Goal: Task Accomplishment & Management: Use online tool/utility

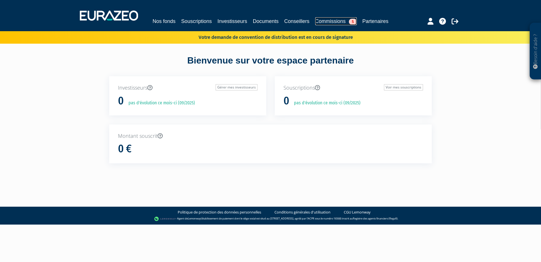
click at [334, 19] on link "Commissions 5" at bounding box center [336, 21] width 42 height 8
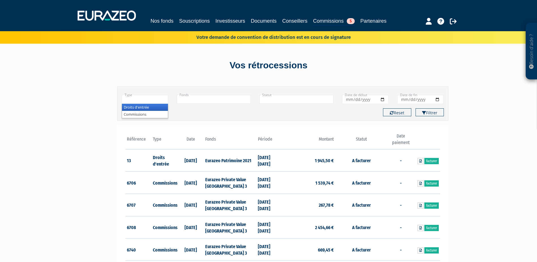
click at [139, 99] on input "text" at bounding box center [145, 99] width 47 height 9
click at [142, 114] on li "Commissions" at bounding box center [145, 114] width 46 height 7
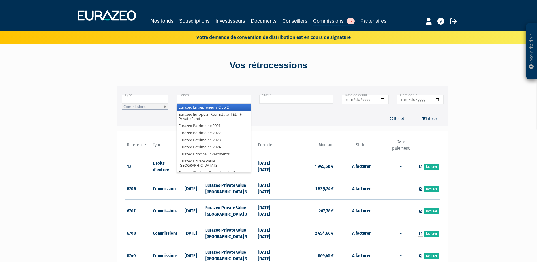
click at [206, 97] on input "text" at bounding box center [214, 99] width 74 height 9
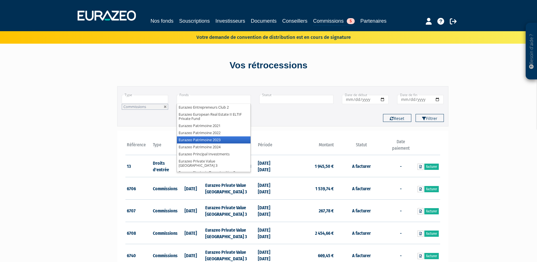
scroll to position [7, 0]
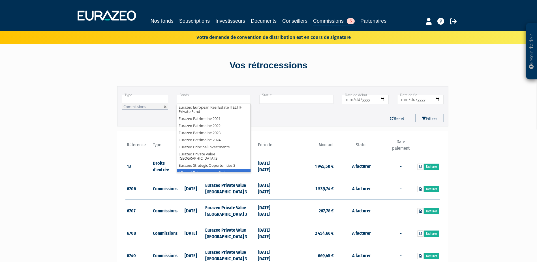
click at [215, 169] on li "Idinvest Entrepreneurs Club" at bounding box center [214, 172] width 74 height 7
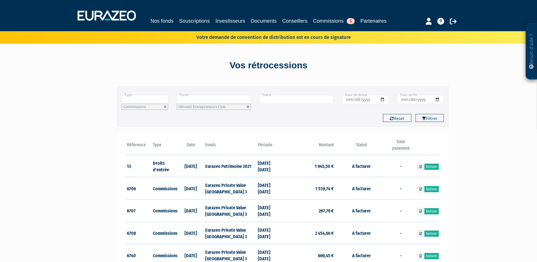
click at [285, 98] on input "text" at bounding box center [296, 99] width 74 height 9
click at [292, 87] on div "Type Droits d'entrée Commissions Commissions Droits d'entrée Commissions Fonds …" at bounding box center [282, 106] width 331 height 40
type input "+"
click at [432, 118] on button "Filtrer" at bounding box center [430, 118] width 28 height 8
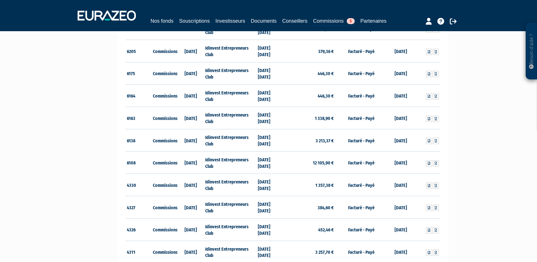
scroll to position [142, 0]
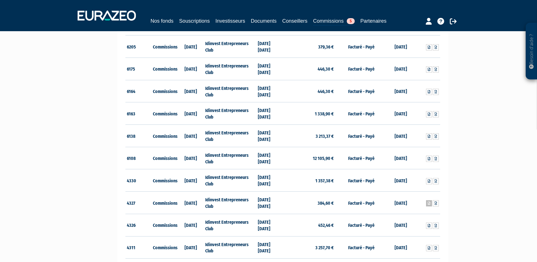
click at [427, 203] on link at bounding box center [429, 203] width 6 height 6
click at [429, 226] on icon at bounding box center [429, 225] width 3 height 3
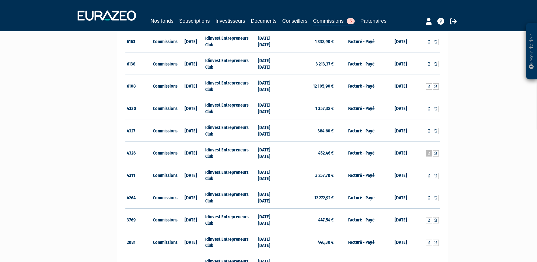
scroll to position [227, 0]
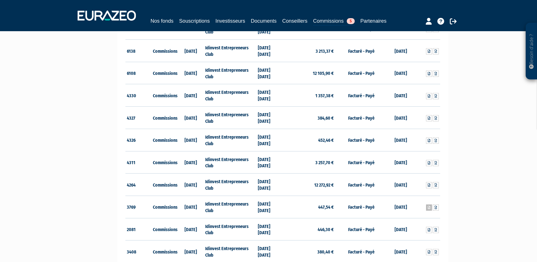
click at [429, 207] on icon at bounding box center [429, 207] width 3 height 3
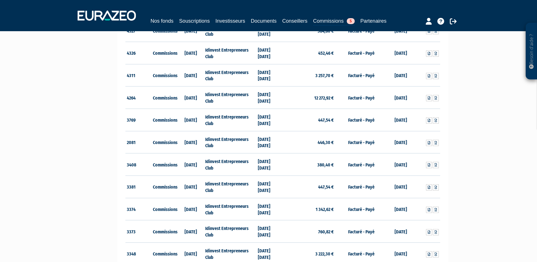
scroll to position [303, 0]
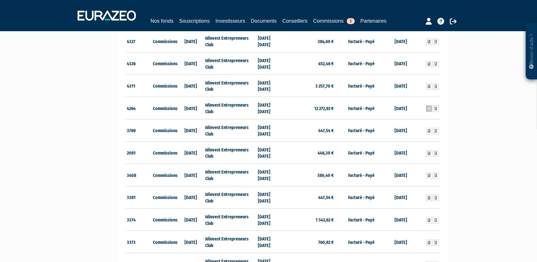
click at [429, 108] on icon at bounding box center [429, 108] width 3 height 3
click at [428, 87] on icon at bounding box center [429, 86] width 3 height 3
drag, startPoint x: 485, startPoint y: 95, endPoint x: 481, endPoint y: 92, distance: 5.6
click at [485, 95] on div "Besoin d'aide ? × J'ai besoin d'aide Si vous avez une question à propos du fonc…" at bounding box center [268, 72] width 537 height 750
click at [429, 64] on icon at bounding box center [429, 63] width 3 height 3
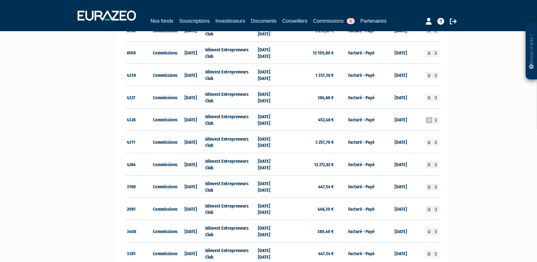
scroll to position [246, 0]
click at [392, 102] on td "24/02/2025" at bounding box center [401, 98] width 26 height 22
click at [430, 97] on icon at bounding box center [429, 98] width 3 height 3
click at [464, 152] on div "Besoin d'aide ? × J'ai besoin d'aide Si vous avez une question à propos du fonc…" at bounding box center [268, 129] width 537 height 750
click at [428, 76] on icon at bounding box center [429, 75] width 3 height 3
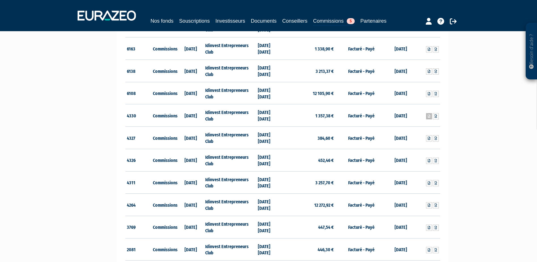
scroll to position [190, 0]
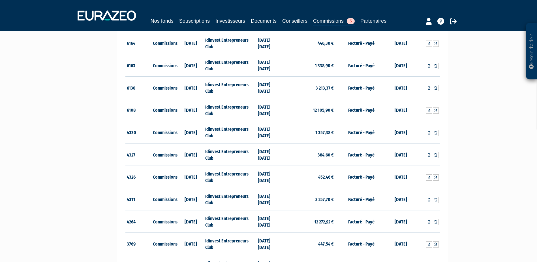
click at [466, 155] on div "Besoin d'aide ? × J'ai besoin d'aide Si vous avez une question à propos du fonc…" at bounding box center [268, 185] width 537 height 750
click at [428, 132] on icon at bounding box center [429, 132] width 3 height 3
click at [471, 155] on div "Besoin d'aide ? × J'ai besoin d'aide Si vous avez une question à propos du fonc…" at bounding box center [268, 185] width 537 height 750
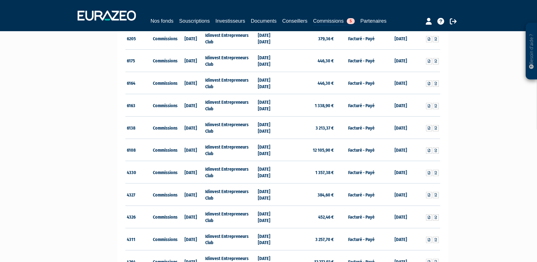
scroll to position [76, 0]
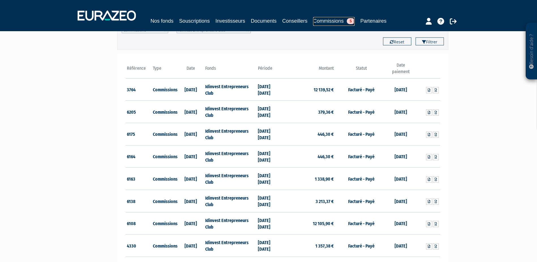
click at [328, 20] on link "Commissions 5" at bounding box center [334, 21] width 42 height 9
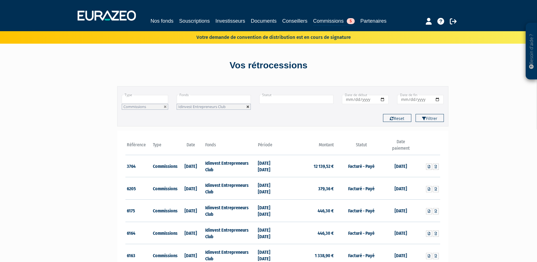
click at [247, 107] on link at bounding box center [247, 106] width 3 height 3
type input "+"
click at [166, 106] on link at bounding box center [165, 106] width 3 height 3
type input "+"
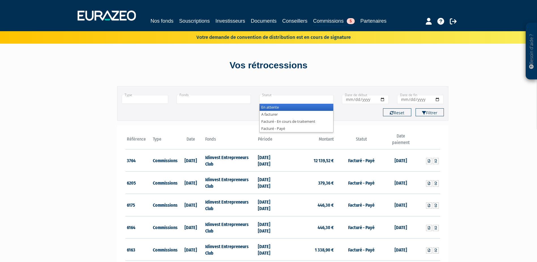
click at [292, 101] on input "text" at bounding box center [296, 99] width 74 height 9
click at [283, 113] on li "A facturer" at bounding box center [297, 114] width 74 height 7
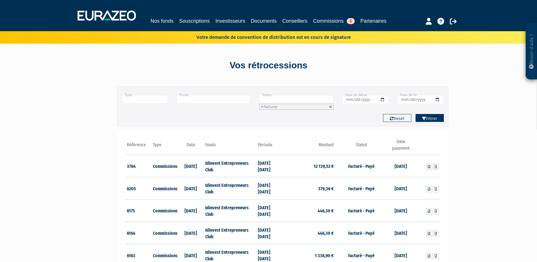
click at [435, 118] on button "Filtrer" at bounding box center [430, 118] width 28 height 8
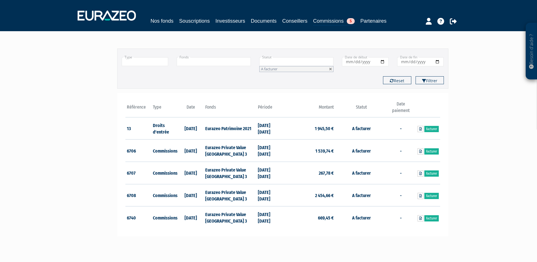
scroll to position [85, 0]
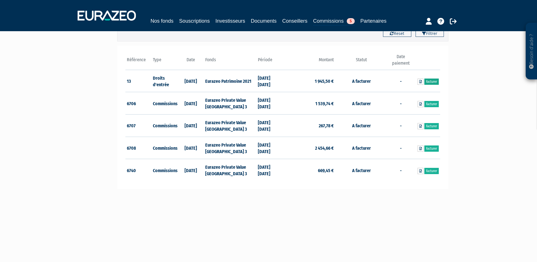
click at [432, 80] on link "Facturer" at bounding box center [431, 81] width 14 height 6
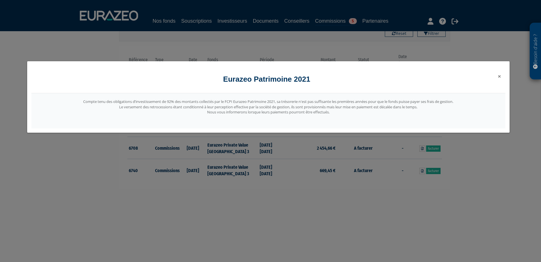
click at [500, 76] on span "×" at bounding box center [499, 76] width 3 height 8
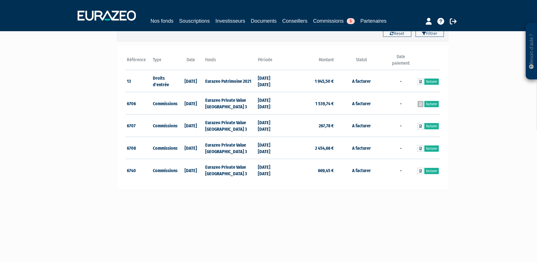
click at [420, 102] on icon at bounding box center [420, 103] width 3 height 3
click at [519, 92] on div "Besoin d'aide ? × J'ai besoin d'aide Si vous avez une question à propos du fonc…" at bounding box center [268, 86] width 537 height 342
click at [435, 104] on link "Facturer" at bounding box center [431, 104] width 14 height 6
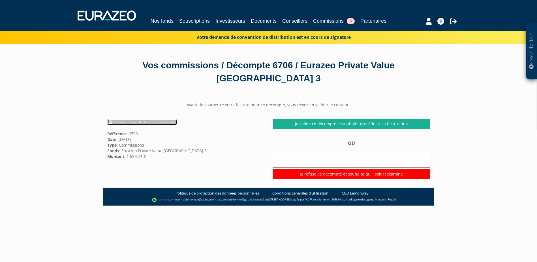
click at [152, 121] on link "Pour télécharger le décompte, cliquez ici" at bounding box center [142, 122] width 70 height 6
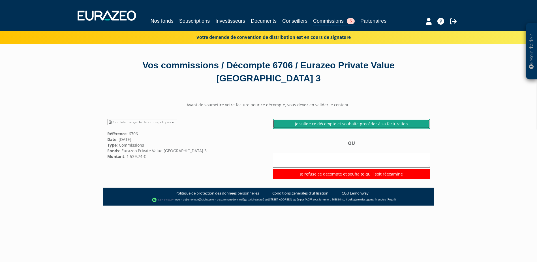
click at [366, 120] on link "Je valide ce décompte et souhaite procéder à sa facturation" at bounding box center [351, 124] width 157 height 10
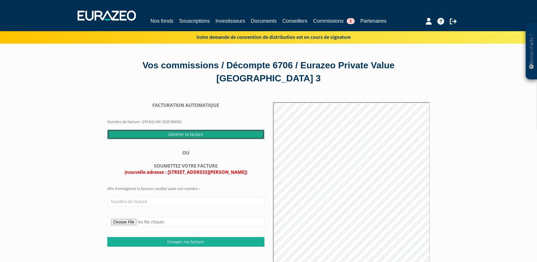
drag, startPoint x: 177, startPoint y: 133, endPoint x: 292, endPoint y: 18, distance: 163.0
click at [177, 133] on input "Générer la facture" at bounding box center [185, 134] width 157 height 10
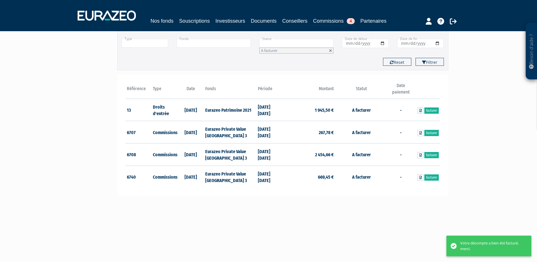
scroll to position [57, 0]
click at [286, 51] on li "A facturer" at bounding box center [296, 50] width 74 height 6
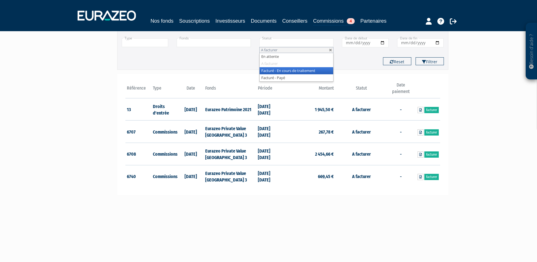
click at [291, 69] on li "Facturé - En cours de traitement" at bounding box center [297, 70] width 74 height 7
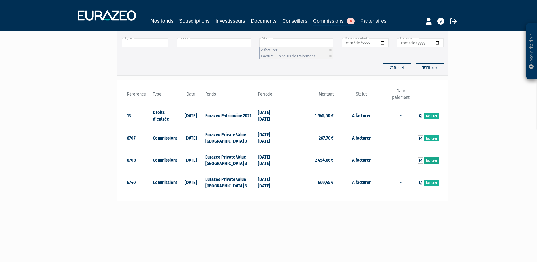
click at [431, 160] on link "Facturer" at bounding box center [431, 160] width 14 height 6
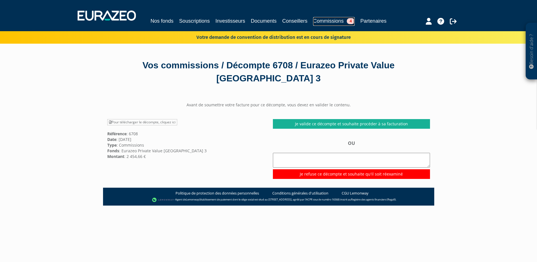
click at [333, 20] on link "Commissions 4" at bounding box center [334, 21] width 42 height 9
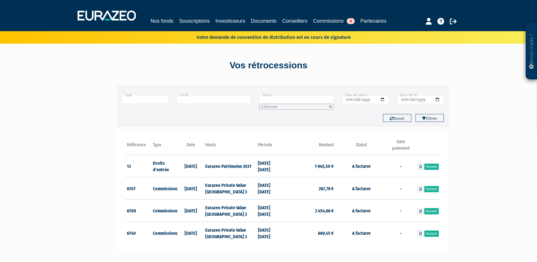
click at [274, 127] on div "Filtrer Type Droits d'entrée Commissions + Fonds Eurazeo Entrepreneurs Club 2 E…" at bounding box center [282, 170] width 331 height 180
click at [288, 104] on li "A facturer" at bounding box center [296, 107] width 74 height 6
click at [294, 127] on li "Facturé - En cours de traitement" at bounding box center [297, 127] width 74 height 7
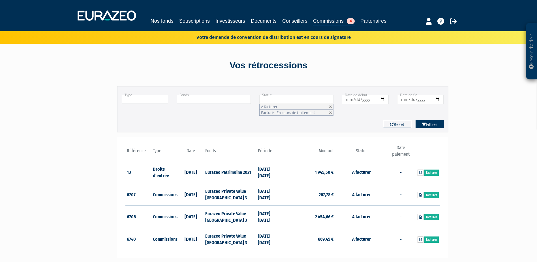
click at [438, 123] on button "Filtrer" at bounding box center [430, 124] width 28 height 8
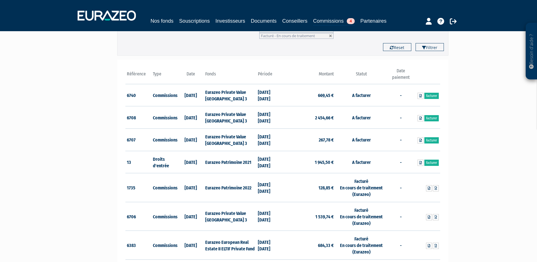
scroll to position [85, 0]
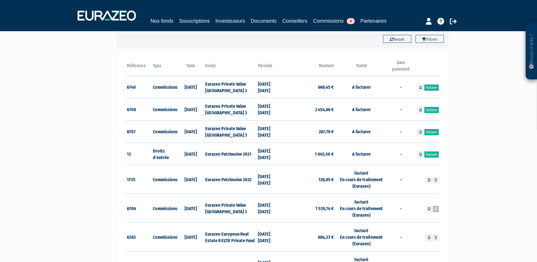
click at [436, 208] on icon at bounding box center [436, 208] width 3 height 3
click at [420, 87] on icon at bounding box center [420, 87] width 3 height 3
click at [374, 113] on td "A facturer" at bounding box center [361, 109] width 52 height 22
click at [432, 86] on link "Facturer" at bounding box center [431, 87] width 14 height 6
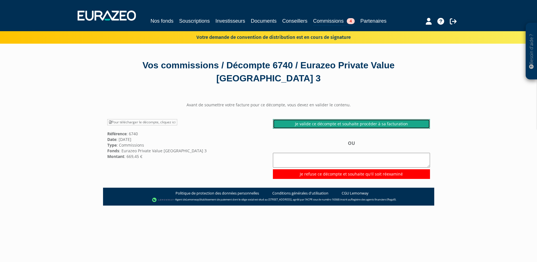
click at [363, 124] on link "Je valide ce décompte et souhaite procéder à sa facturation" at bounding box center [351, 124] width 157 height 10
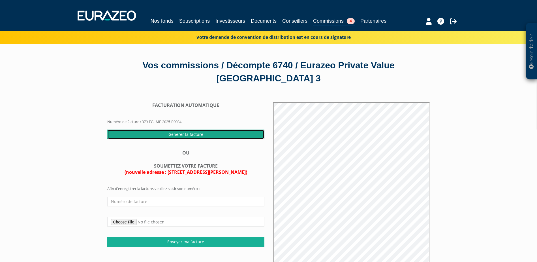
click at [181, 133] on input "Générer la facture" at bounding box center [185, 134] width 157 height 10
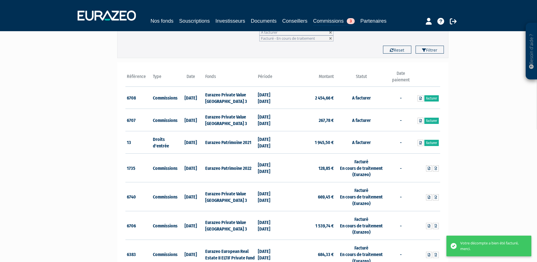
scroll to position [85, 0]
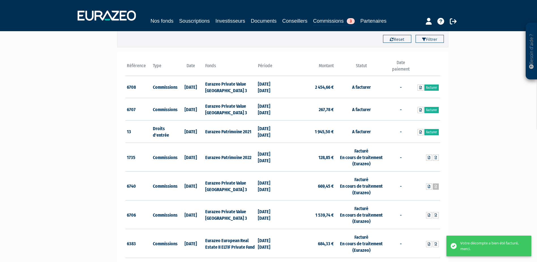
click at [436, 186] on icon at bounding box center [436, 186] width 3 height 3
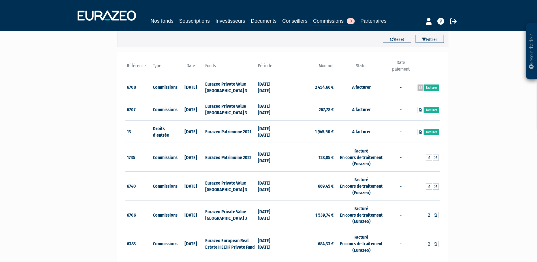
click at [419, 87] on icon at bounding box center [420, 87] width 3 height 3
click at [398, 109] on td "-" at bounding box center [401, 109] width 26 height 22
click at [432, 86] on link "Facturer" at bounding box center [431, 87] width 14 height 6
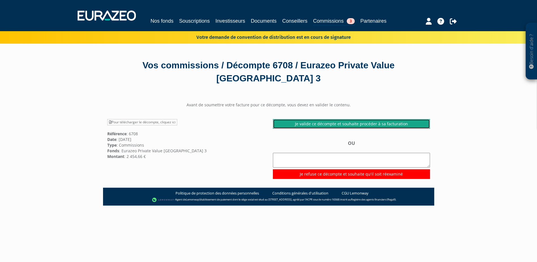
click at [354, 121] on link "Je valide ce décompte et souhaite procéder à sa facturation" at bounding box center [351, 124] width 157 height 10
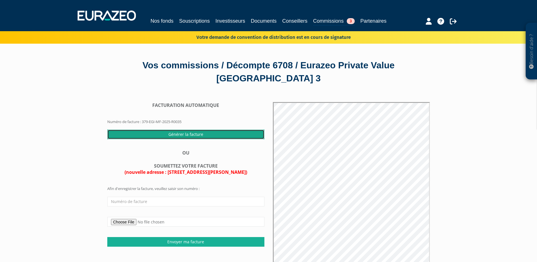
click at [187, 135] on input "Générer la facture" at bounding box center [185, 134] width 157 height 10
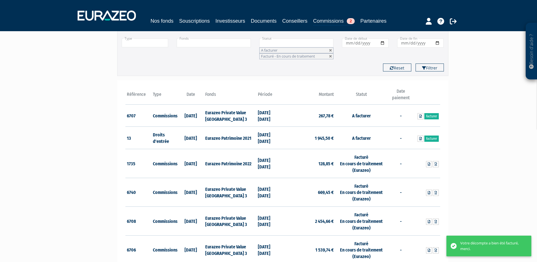
scroll to position [57, 0]
click at [437, 222] on icon at bounding box center [436, 220] width 3 height 3
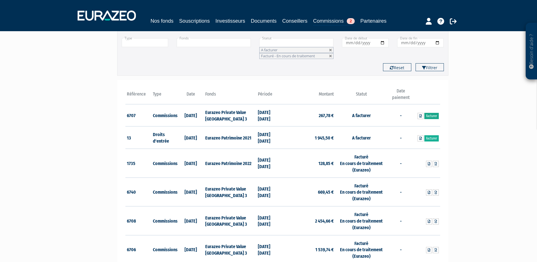
click at [433, 116] on link "Facturer" at bounding box center [431, 116] width 14 height 6
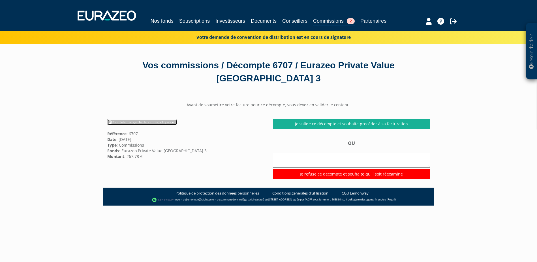
click at [132, 120] on link "Pour télécharger le décompte, cliquez ici" at bounding box center [142, 122] width 70 height 6
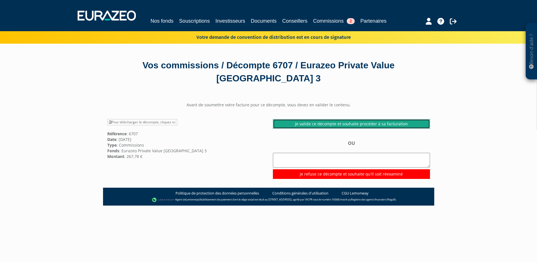
click at [365, 124] on link "Je valide ce décompte et souhaite procéder à sa facturation" at bounding box center [351, 124] width 157 height 10
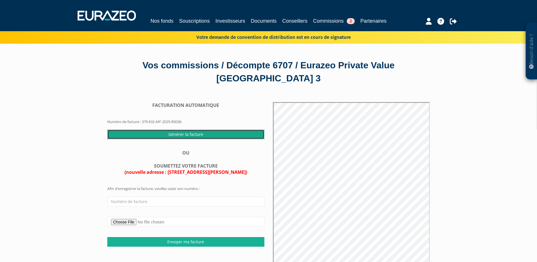
click at [180, 132] on input "Générer la facture" at bounding box center [185, 134] width 157 height 10
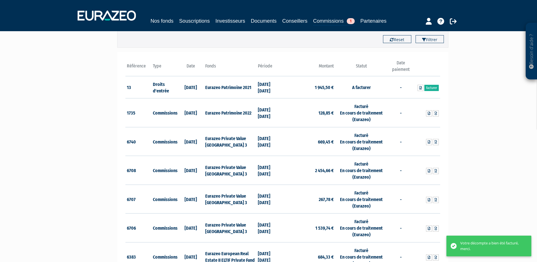
scroll to position [85, 0]
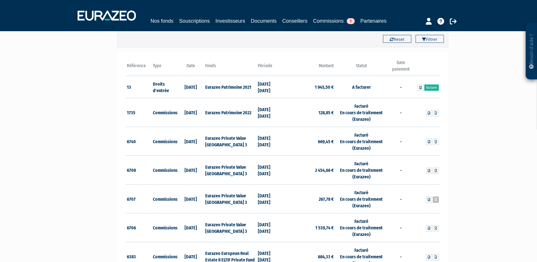
click at [436, 199] on icon at bounding box center [436, 199] width 3 height 3
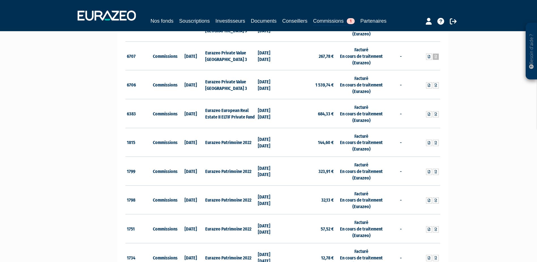
scroll to position [227, 0]
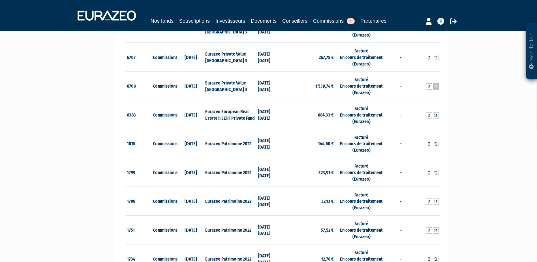
click at [436, 86] on icon at bounding box center [436, 86] width 3 height 3
